Goal: Task Accomplishment & Management: Manage account settings

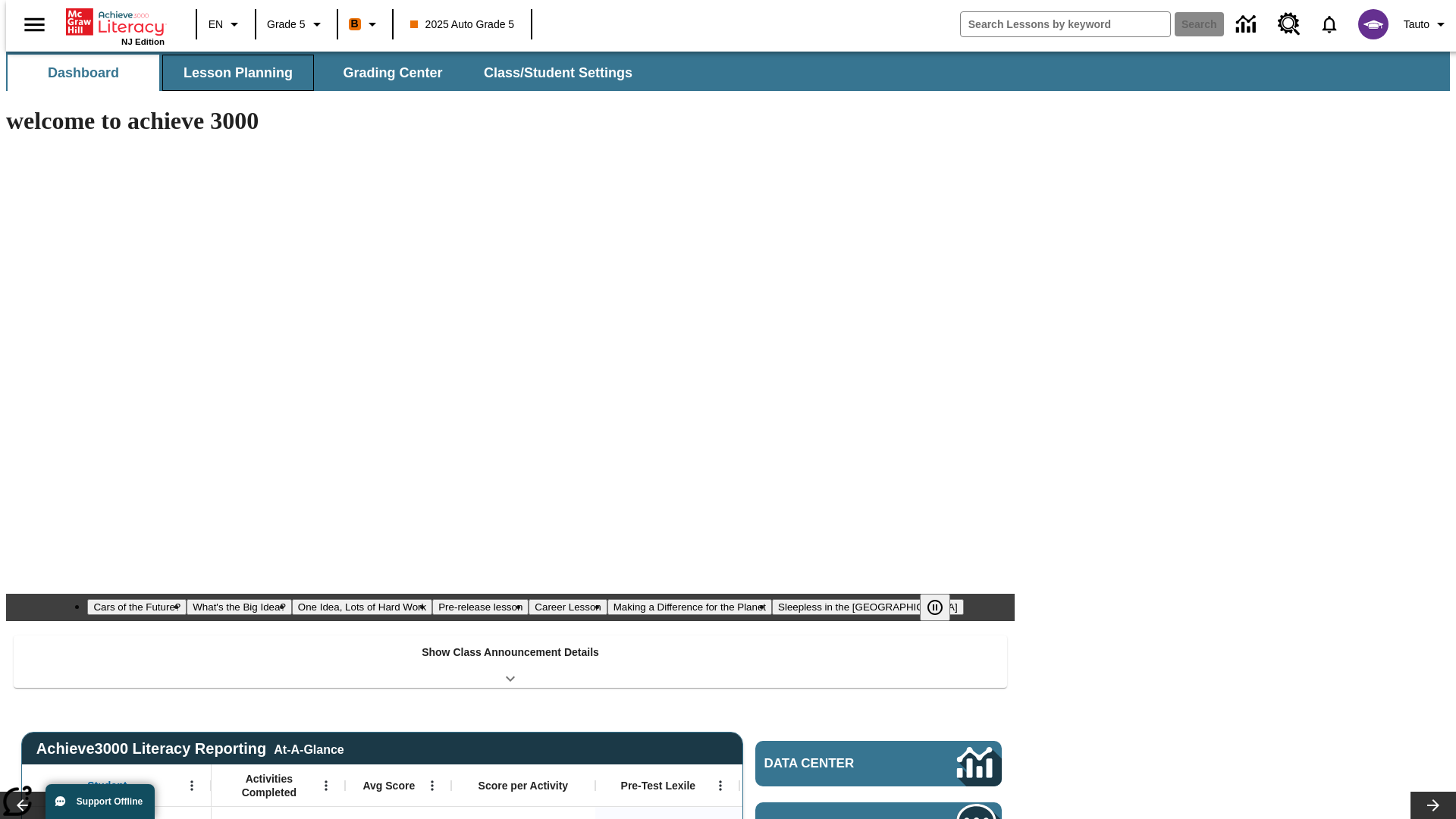
click at [232, 73] on button "Lesson Planning" at bounding box center [238, 73] width 152 height 36
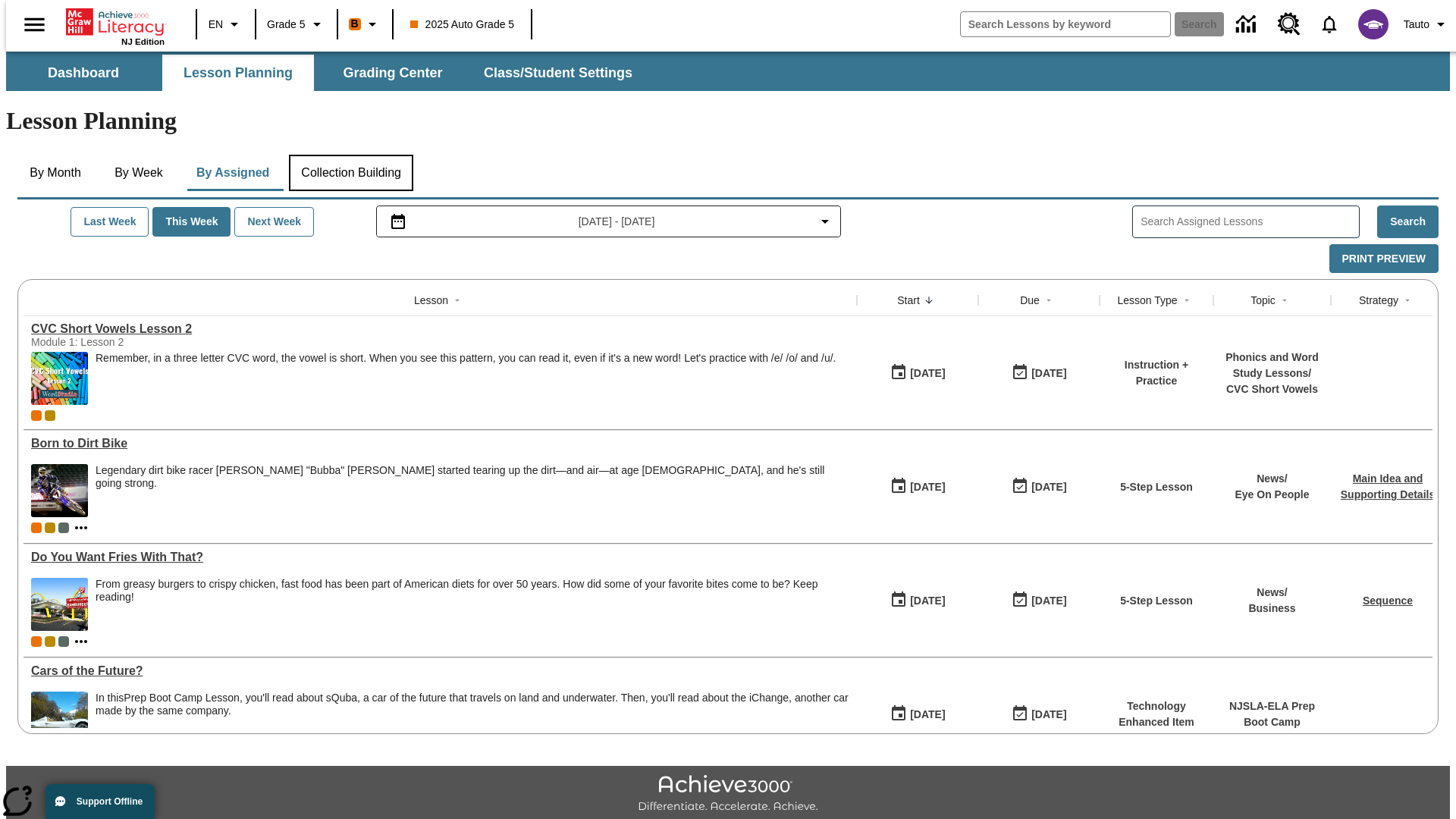
click at [351, 155] on button "Collection Building" at bounding box center [351, 173] width 124 height 36
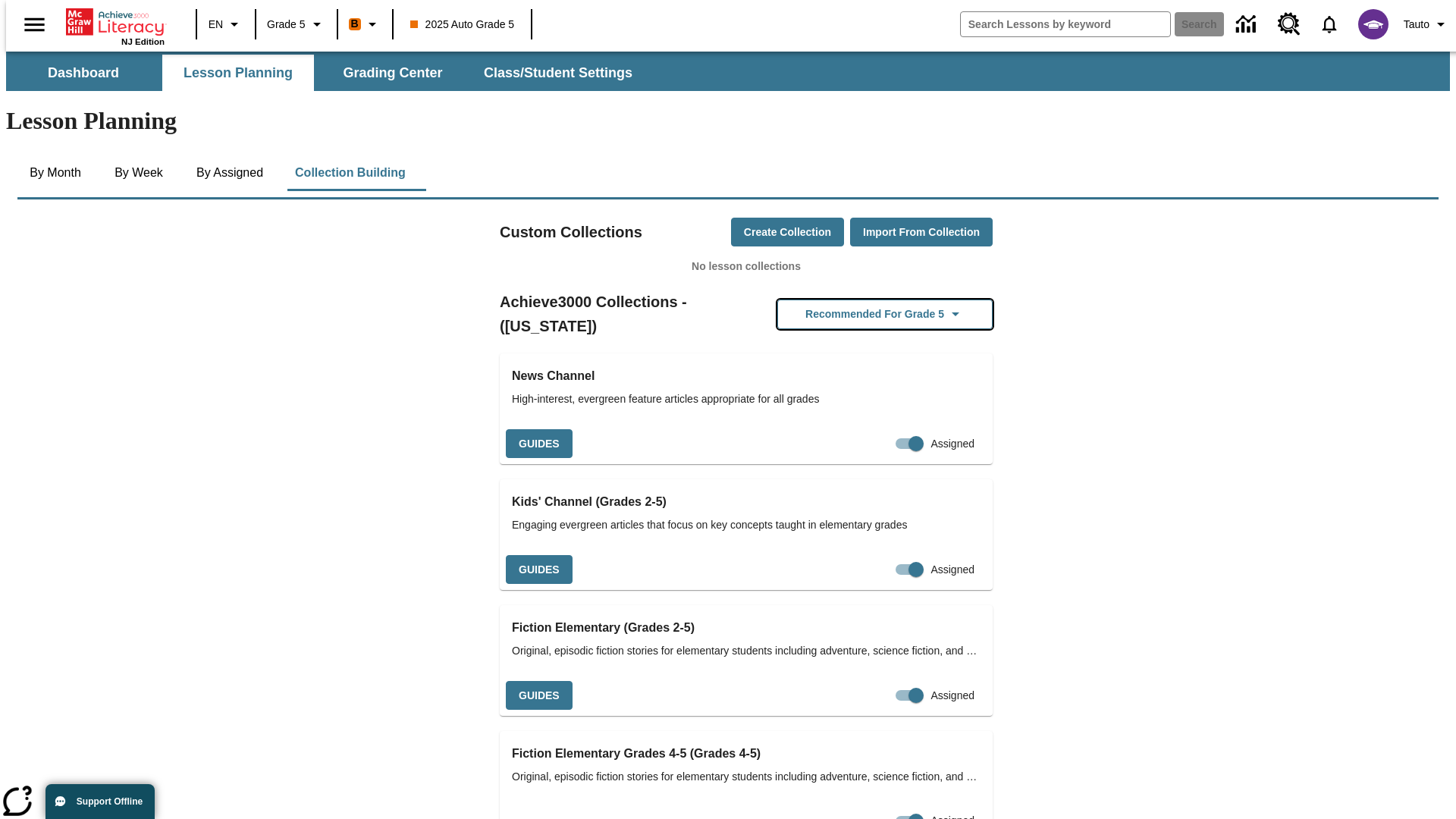
click at [861, 299] on button "Recommended for Grade 5" at bounding box center [885, 314] width 215 height 30
click at [873, 429] on input "Assigned" at bounding box center [916, 443] width 87 height 29
checkbox input "false"
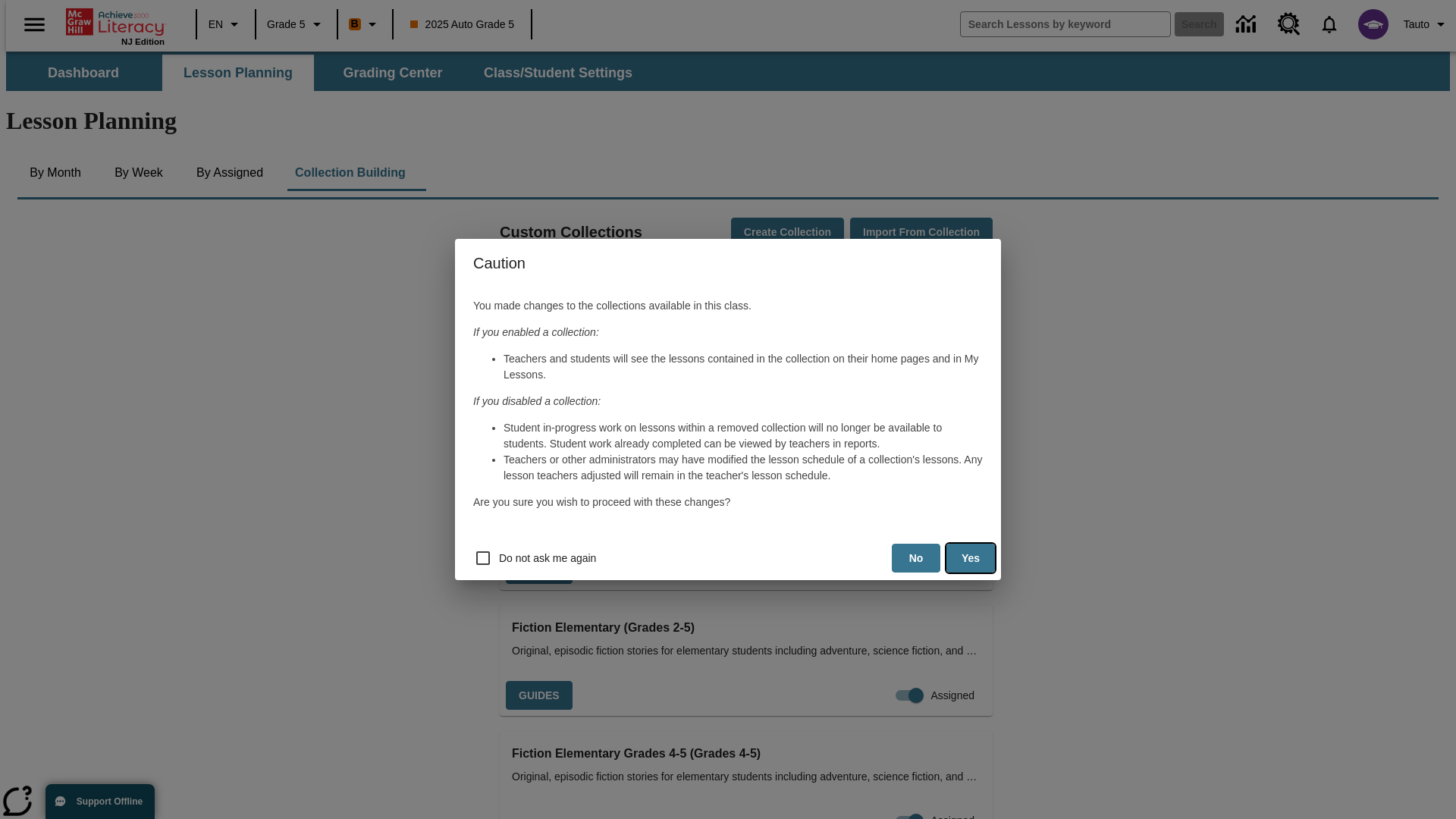
click at [971, 559] on button "Yes" at bounding box center [971, 559] width 49 height 30
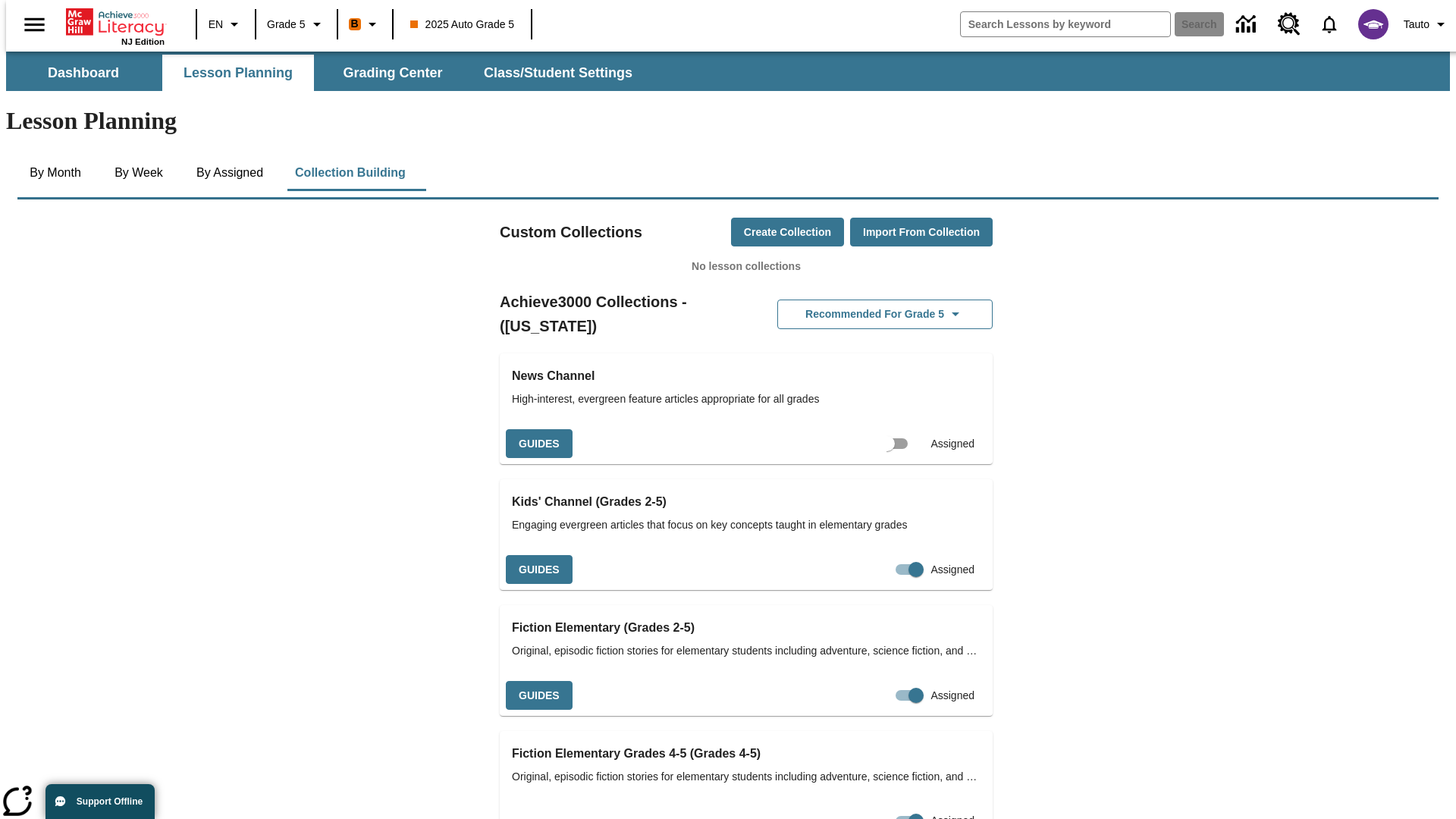
scroll to position [0, 14]
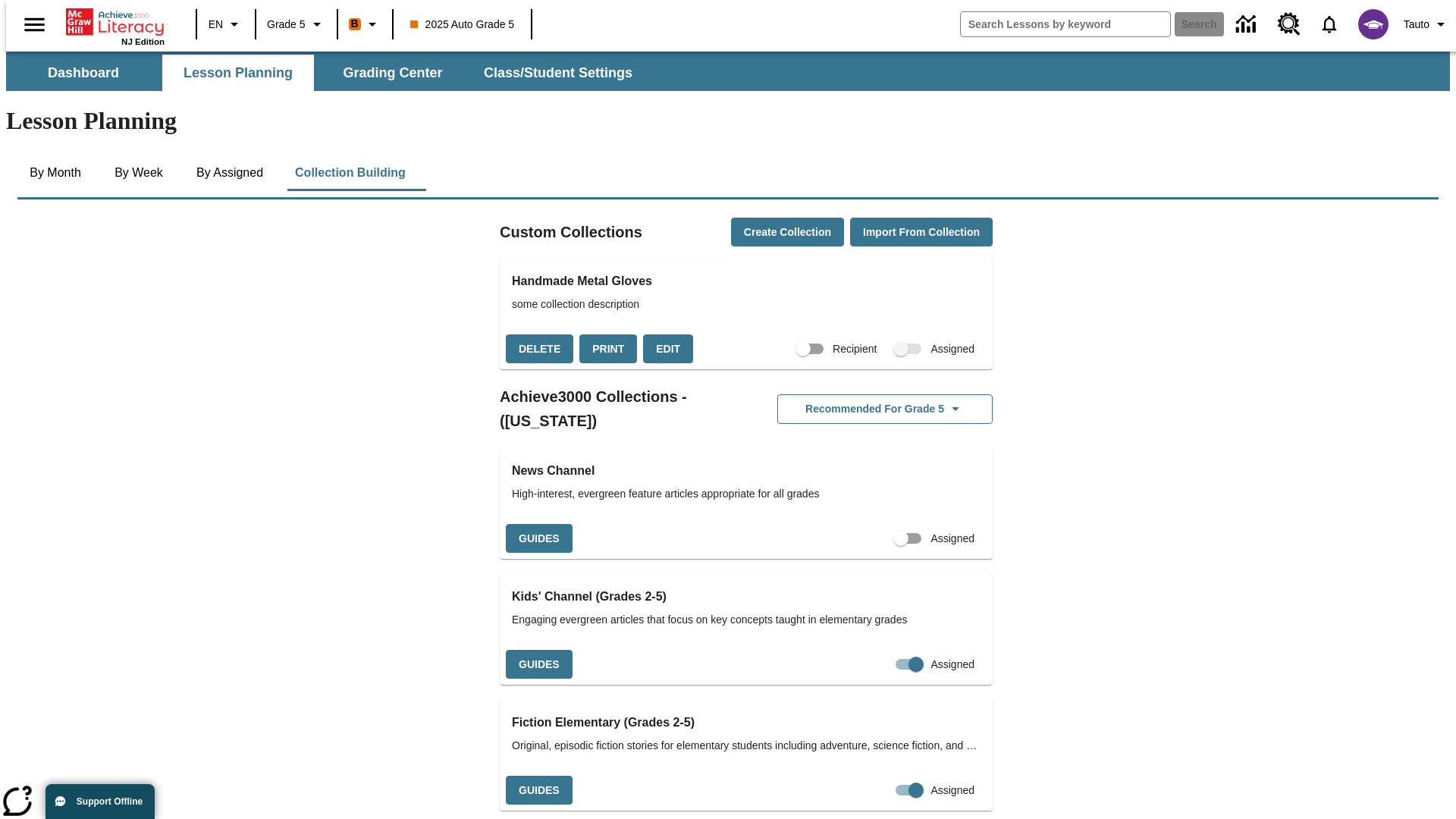
click at [875, 524] on input "Assigned" at bounding box center [901, 538] width 87 height 29
checkbox input "true"
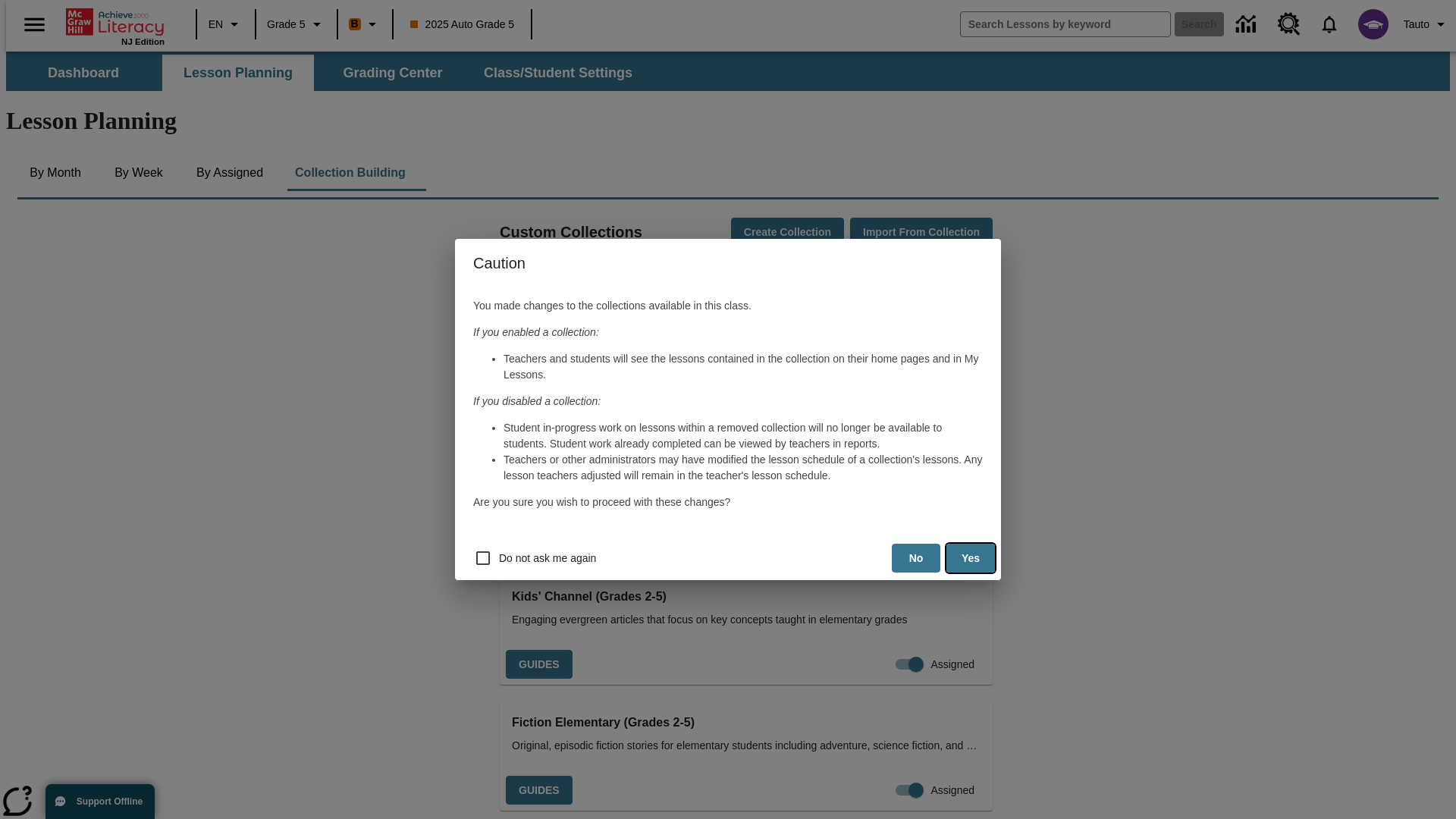
click at [971, 559] on button "Yes" at bounding box center [971, 559] width 49 height 30
